Goal: Task Accomplishment & Management: Use online tool/utility

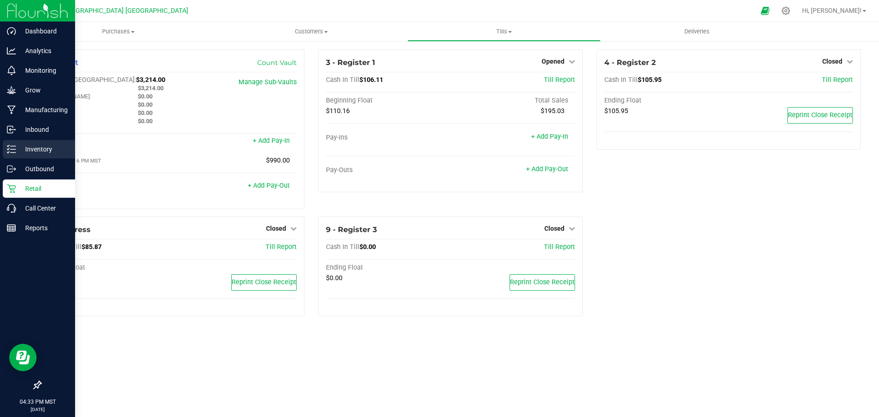
click at [39, 143] on div "Inventory" at bounding box center [39, 149] width 72 height 18
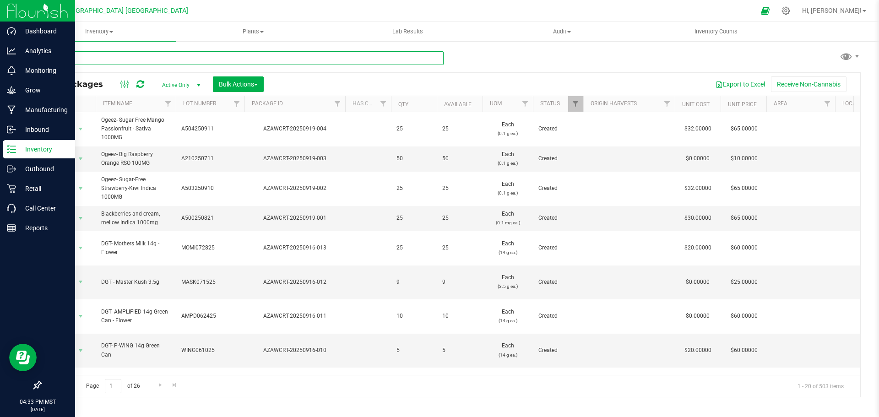
drag, startPoint x: 210, startPoint y: 35, endPoint x: 114, endPoint y: 55, distance: 98.2
click at [114, 55] on input "text" at bounding box center [241, 58] width 403 height 14
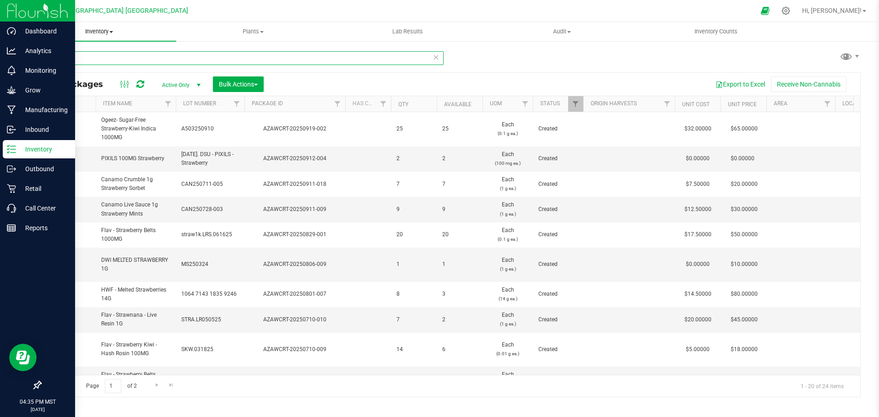
type input "strawbe"
type input "[DATE]"
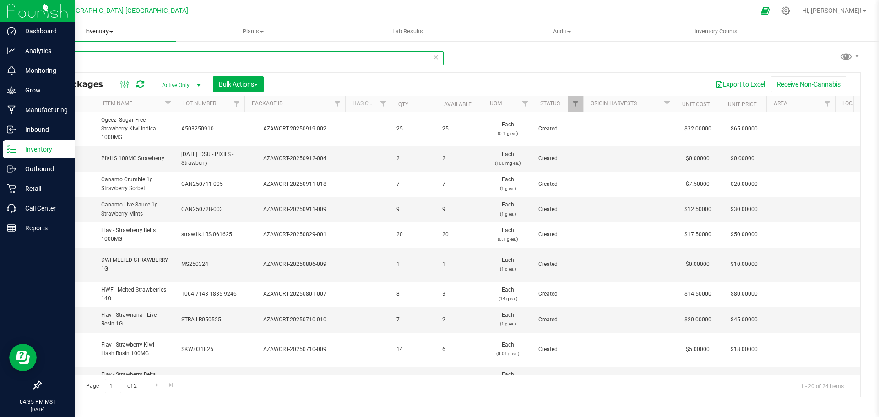
type input "[DATE]"
type input "strawberry"
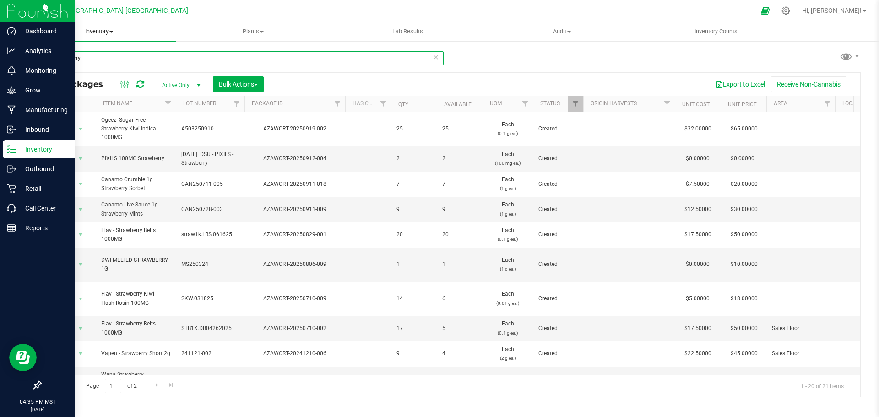
type input "[DATE]"
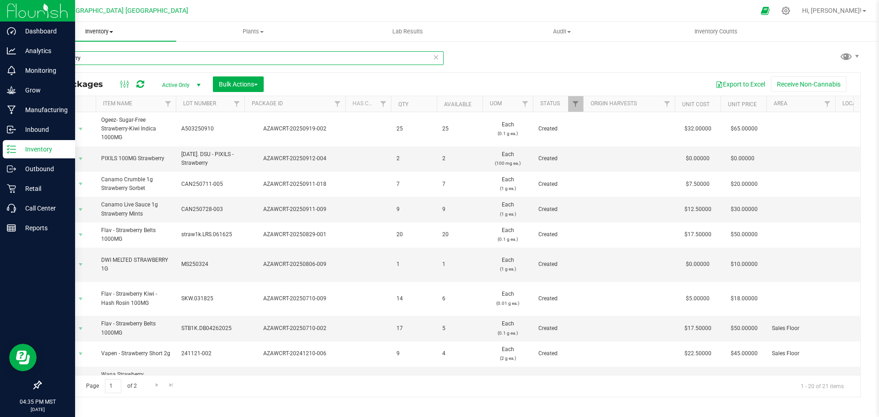
type input "[DATE]"
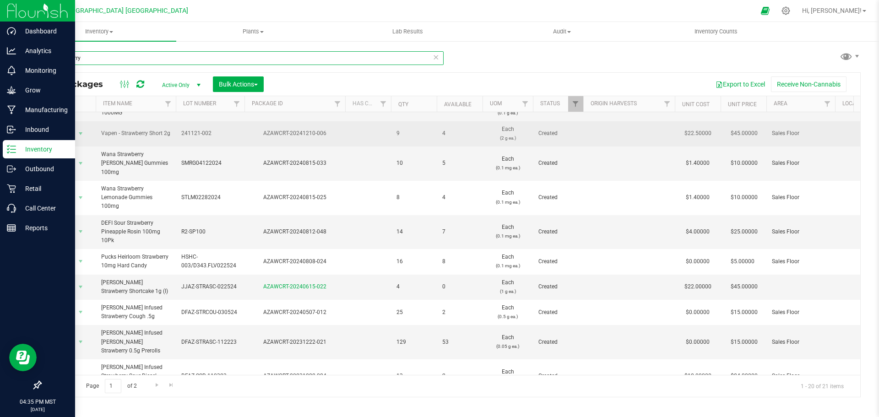
scroll to position [277, 0]
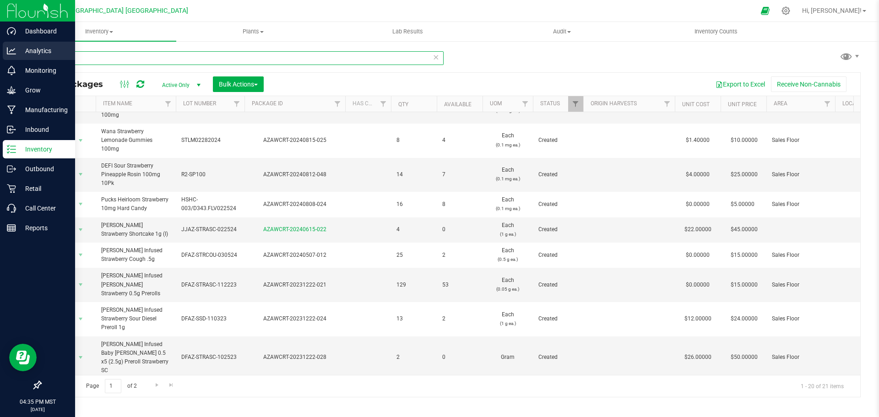
drag, startPoint x: 178, startPoint y: 60, endPoint x: 0, endPoint y: 47, distance: 178.1
click at [0, 47] on div "Dashboard Analytics Monitoring Grow Manufacturing Inbound Inventory Outbound Re…" at bounding box center [439, 208] width 879 height 417
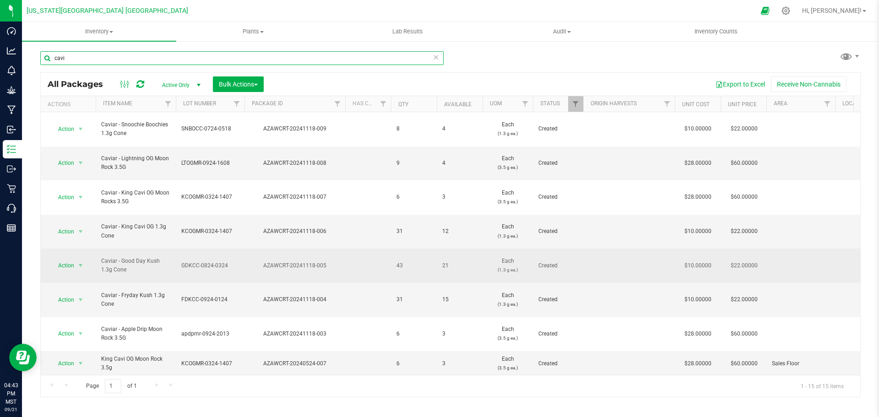
type input "cavi"
